Goal: Register for event/course

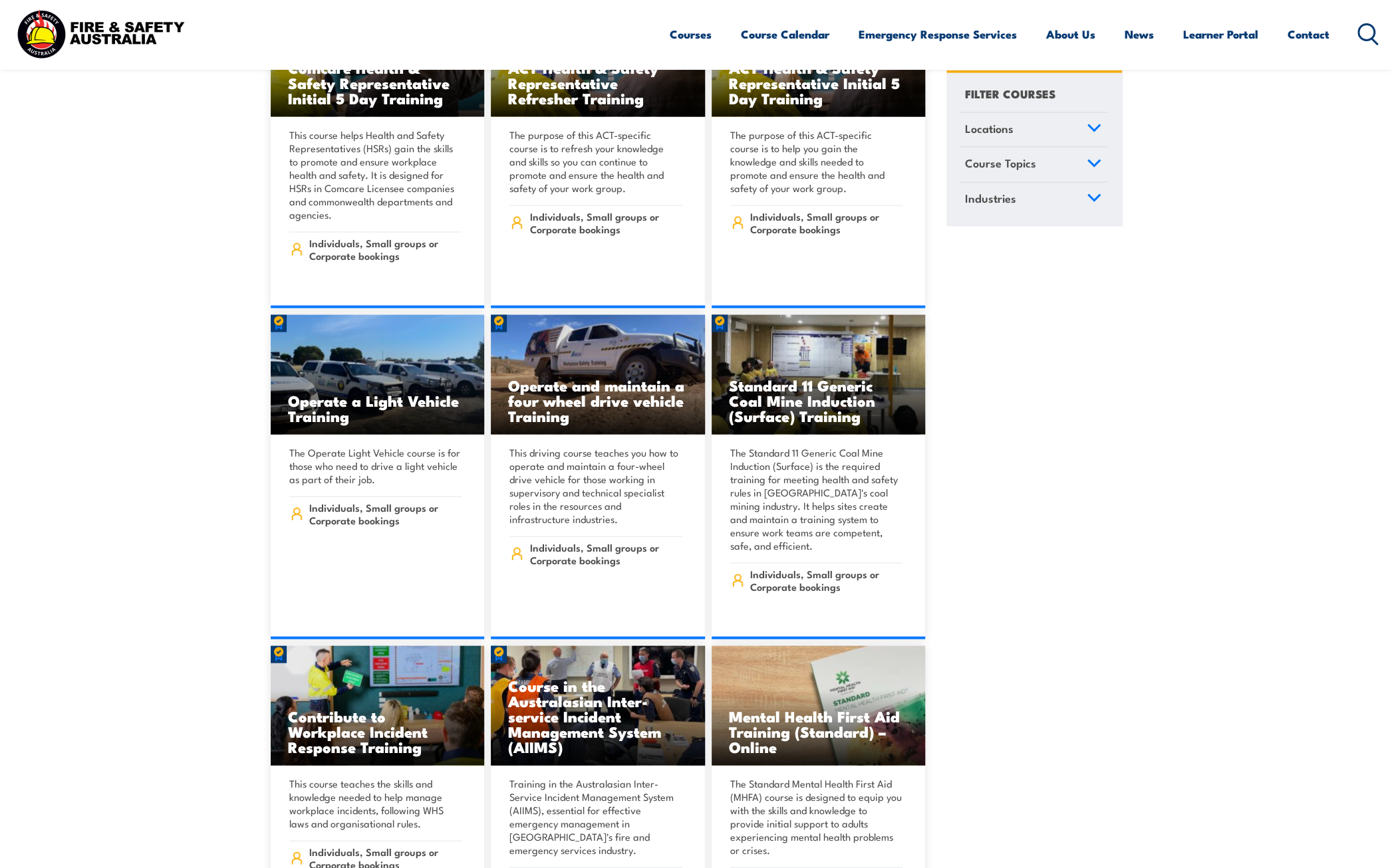
scroll to position [6381, 0]
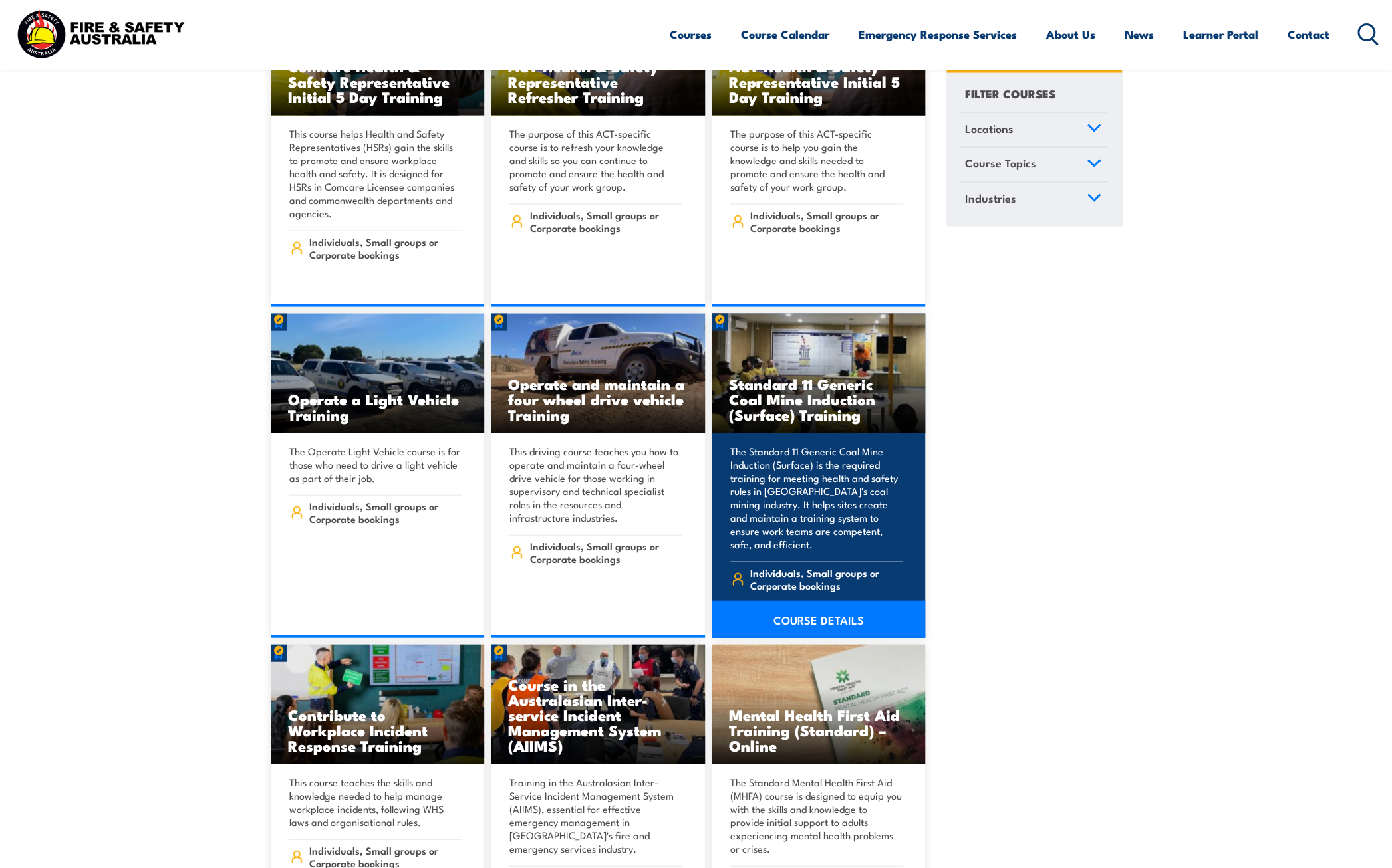
click at [872, 464] on p "The Standard 11 Generic Coal Mine Induction (Surface) is the required training …" at bounding box center [816, 498] width 173 height 107
click at [807, 601] on link "COURSE DETAILS" at bounding box center [818, 620] width 214 height 37
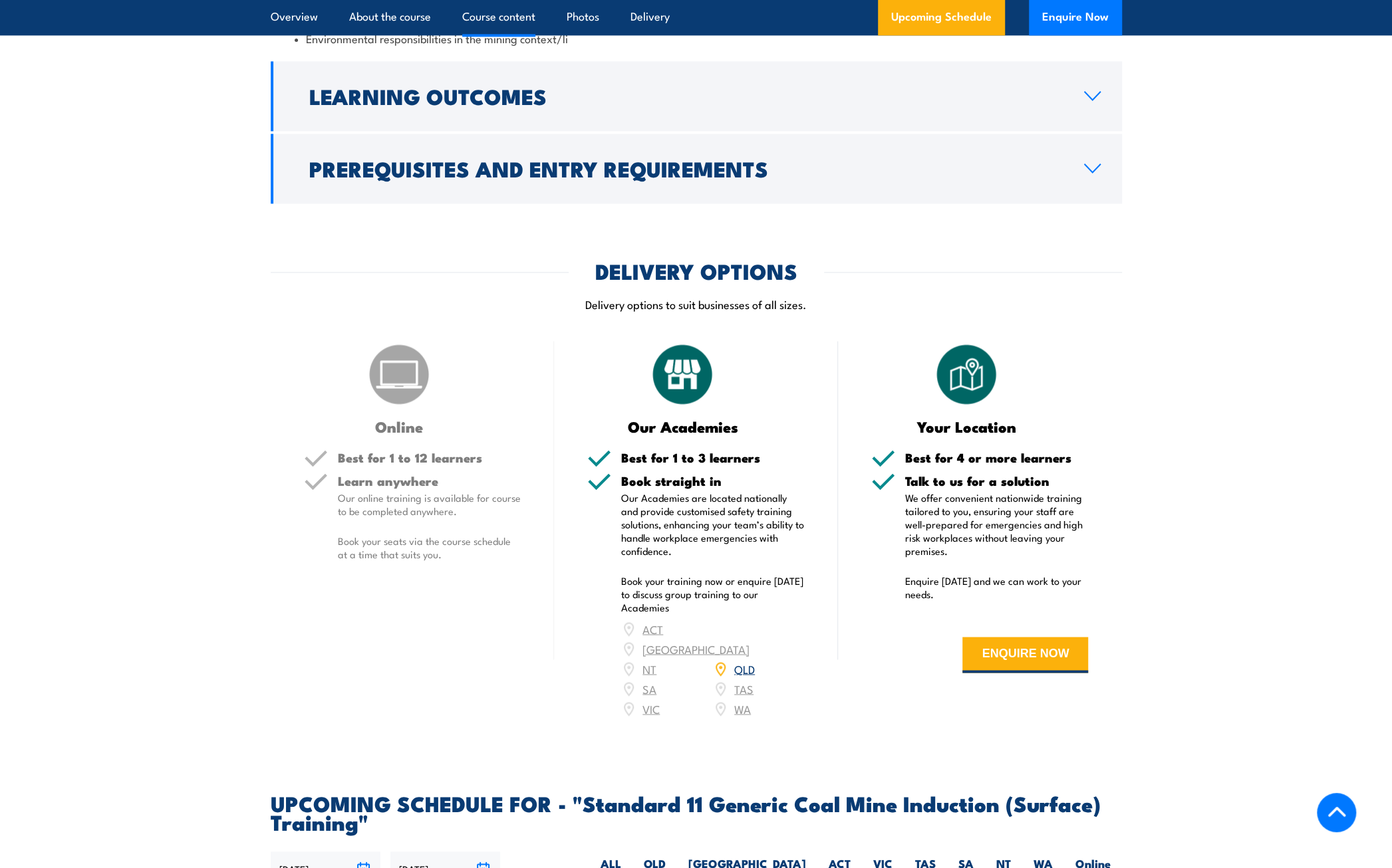
scroll to position [1728, 0]
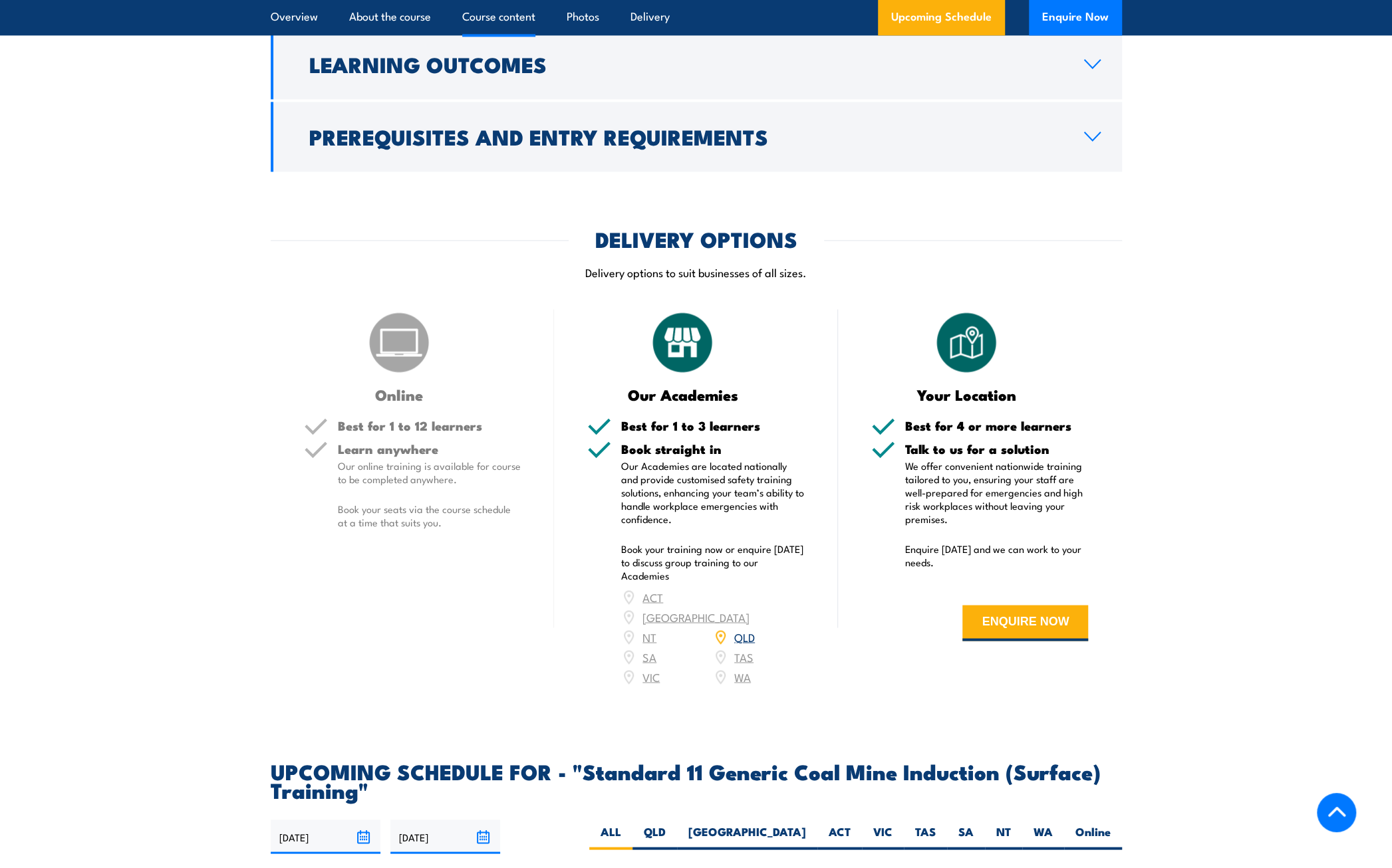
click at [645, 647] on div "ACT NSW NT QLD SA TAS VIC WA" at bounding box center [713, 636] width 184 height 100
click at [649, 651] on div "ACT NSW NT QLD SA TAS VIC WA" at bounding box center [713, 636] width 184 height 100
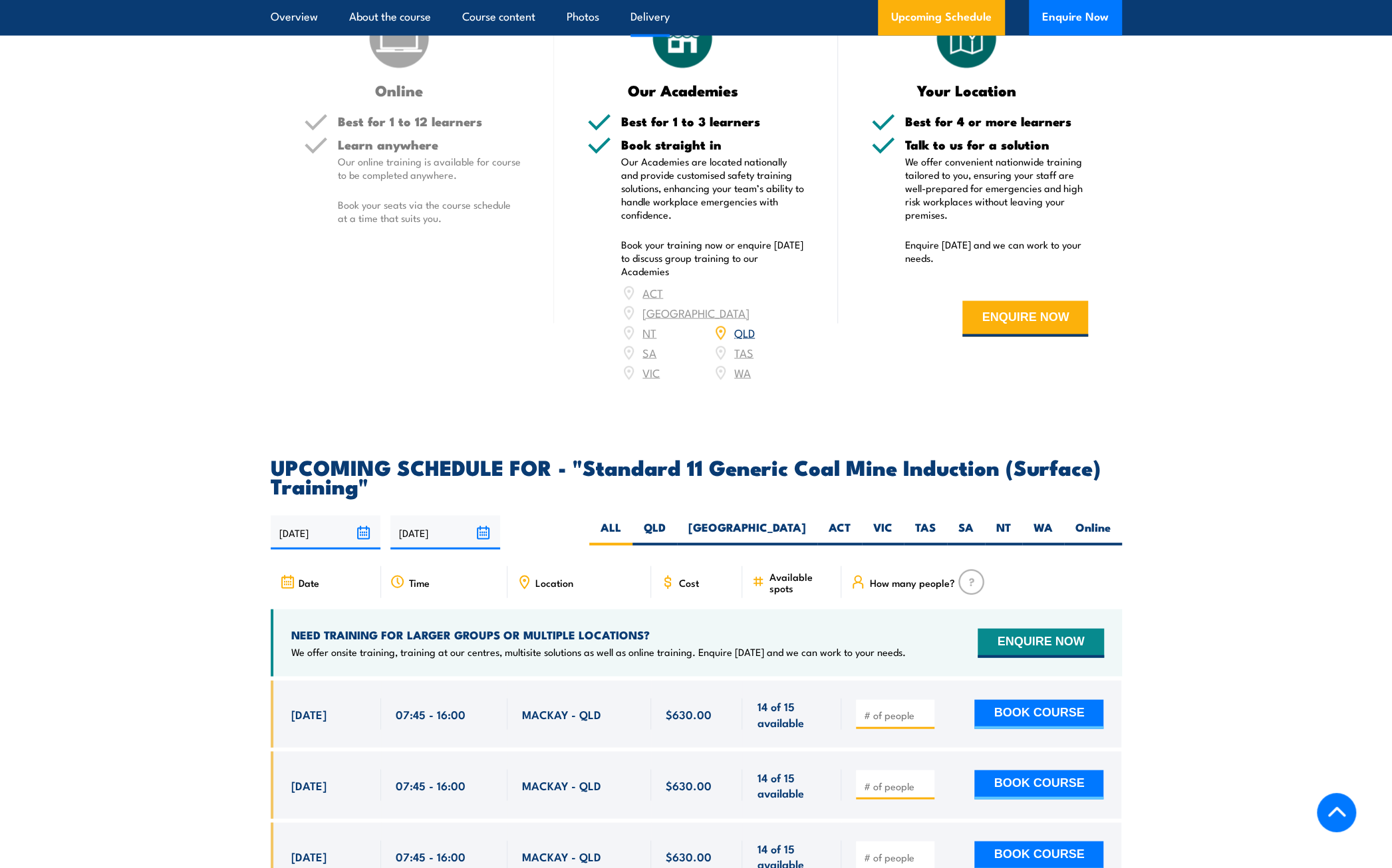
scroll to position [2061, 0]
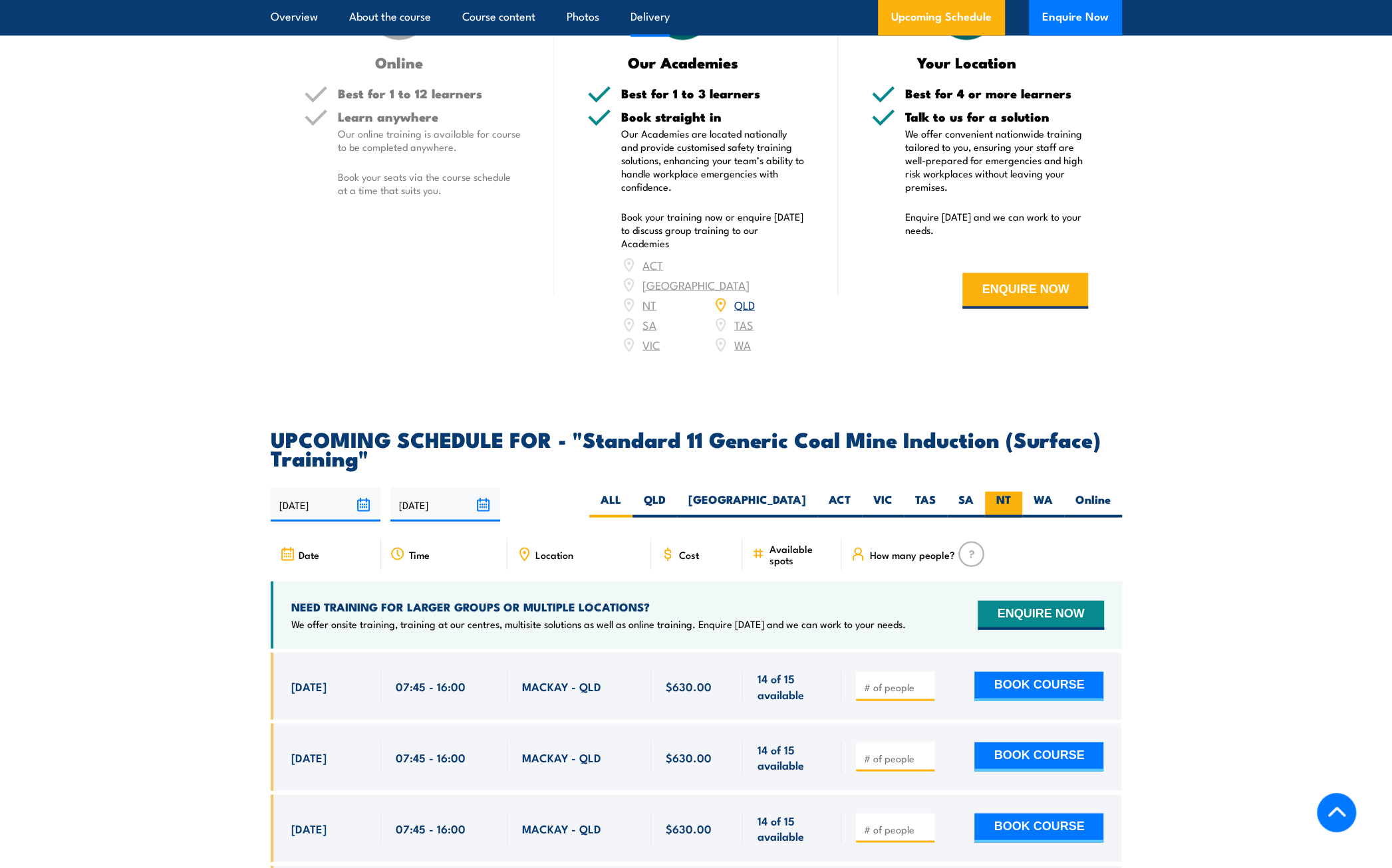
click at [992, 517] on label "NT" at bounding box center [1003, 504] width 37 height 26
click at [1011, 500] on input "NT" at bounding box center [1015, 495] width 9 height 9
radio input "true"
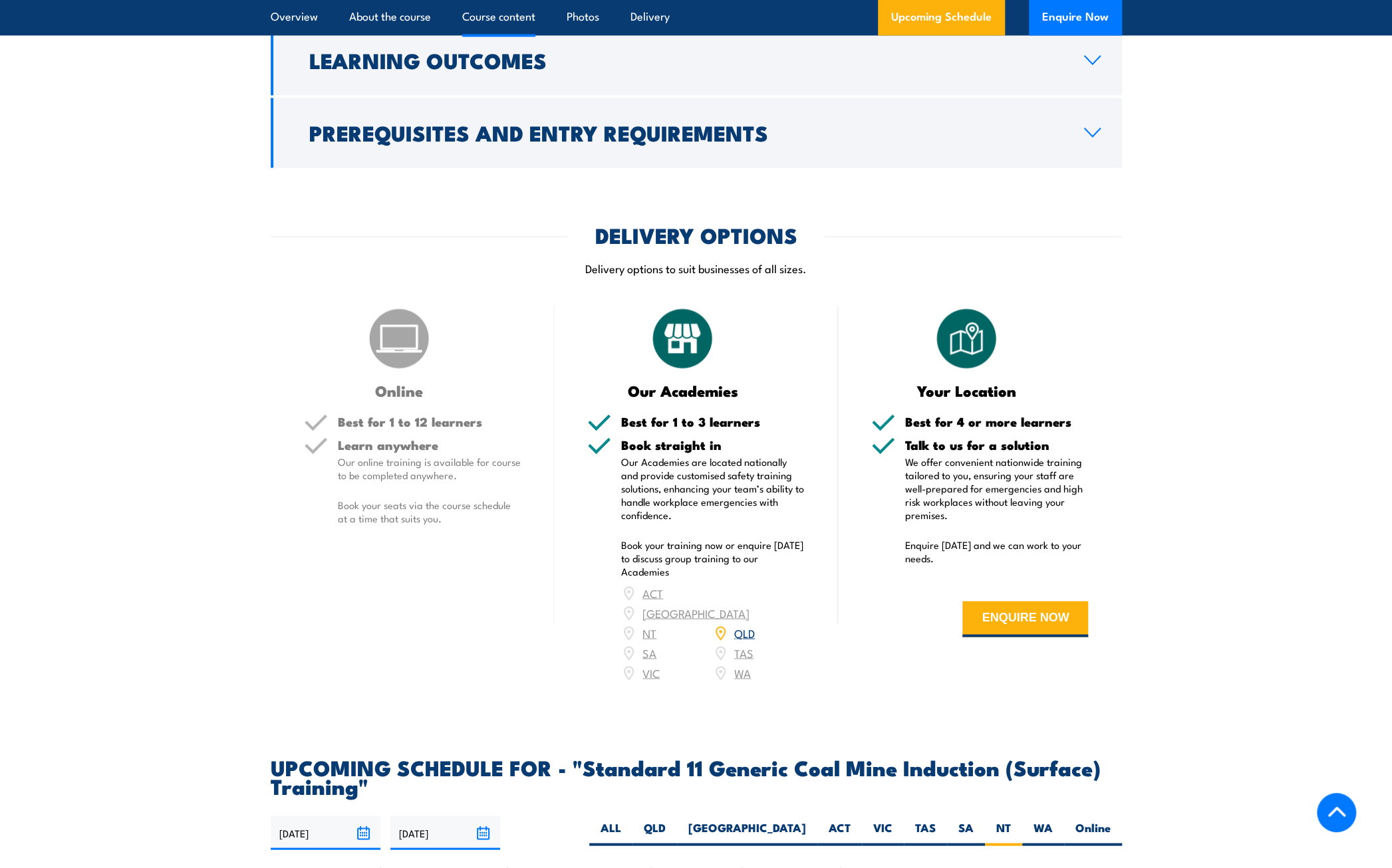
scroll to position [1503, 0]
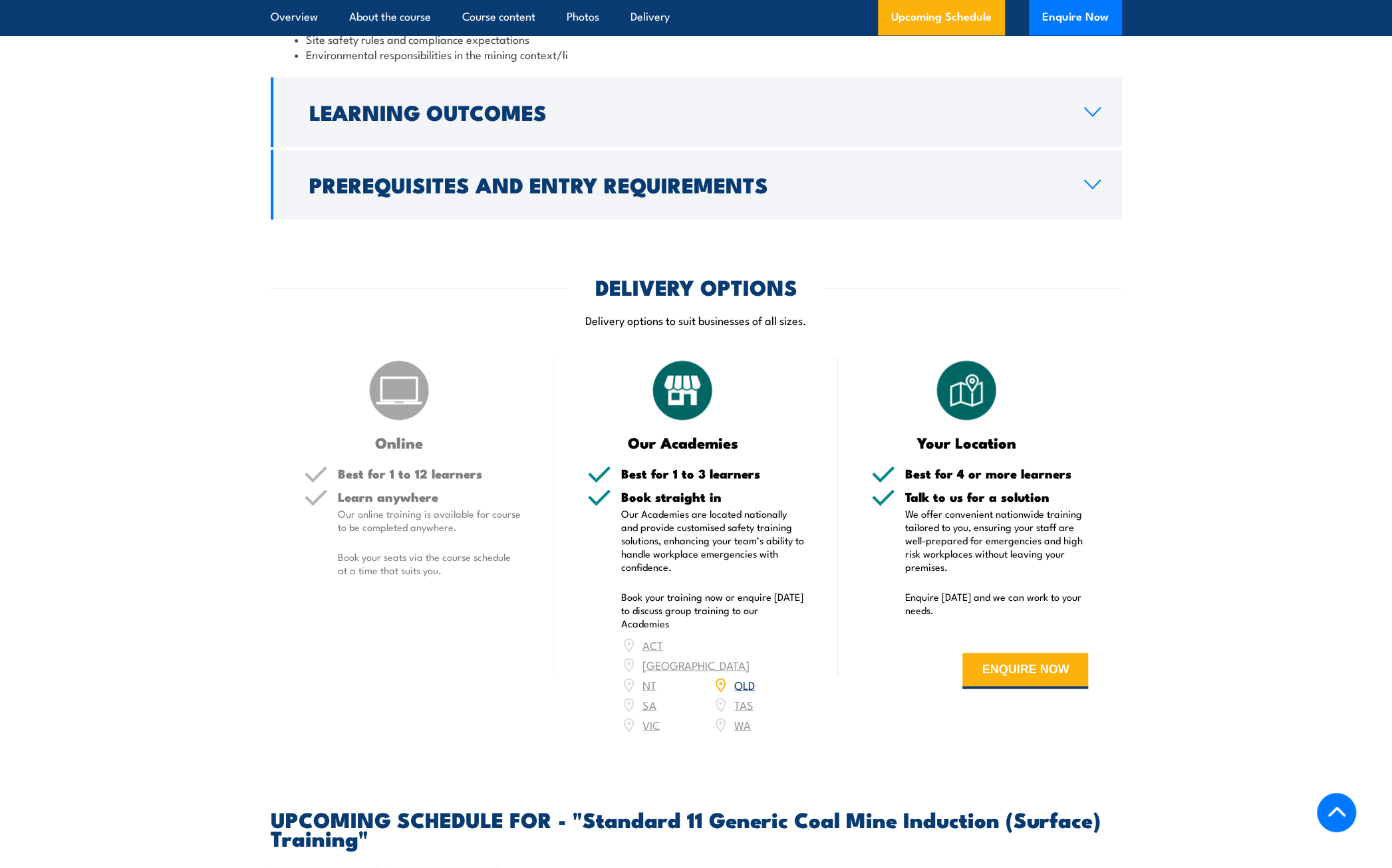
scroll to position [1662, 0]
